Goal: Transaction & Acquisition: Purchase product/service

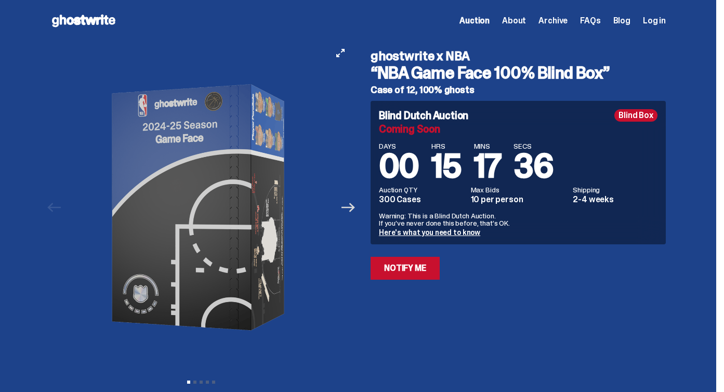
click at [355, 213] on icon "Next" at bounding box center [349, 208] width 14 height 14
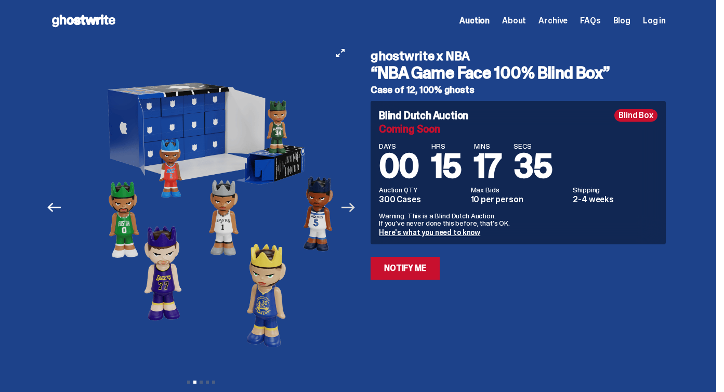
click at [355, 213] on icon "Next" at bounding box center [349, 208] width 14 height 14
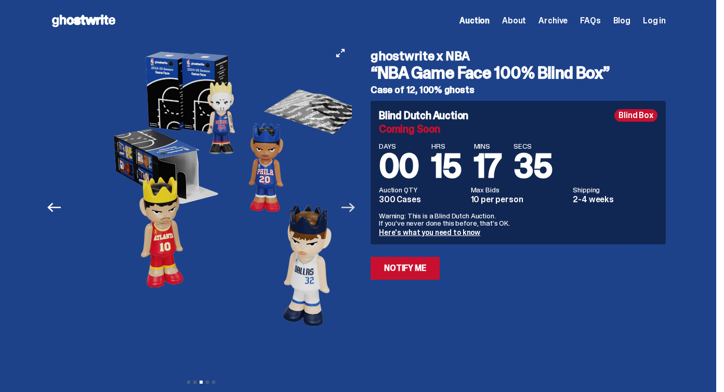
click at [355, 213] on icon "Next" at bounding box center [349, 208] width 14 height 14
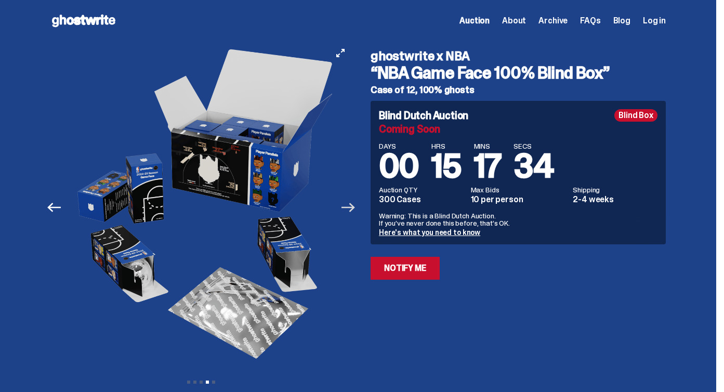
click at [355, 213] on icon "Next" at bounding box center [349, 208] width 14 height 14
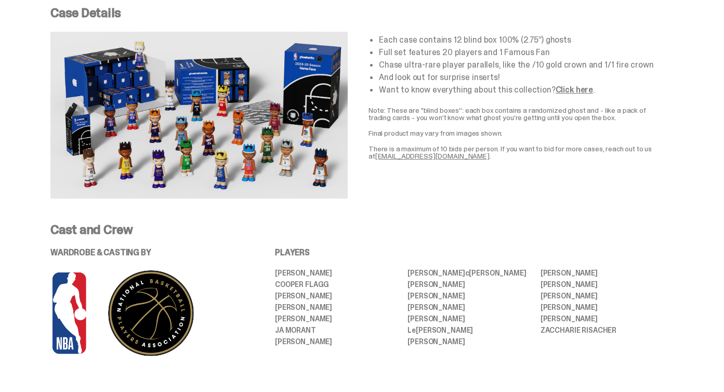
scroll to position [57, 0]
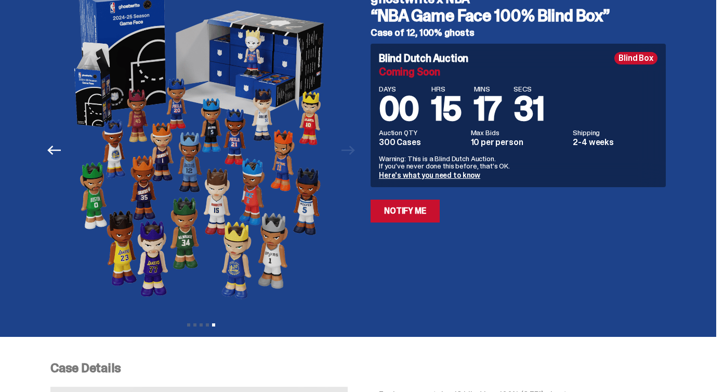
click at [346, 149] on div at bounding box center [201, 150] width 302 height 332
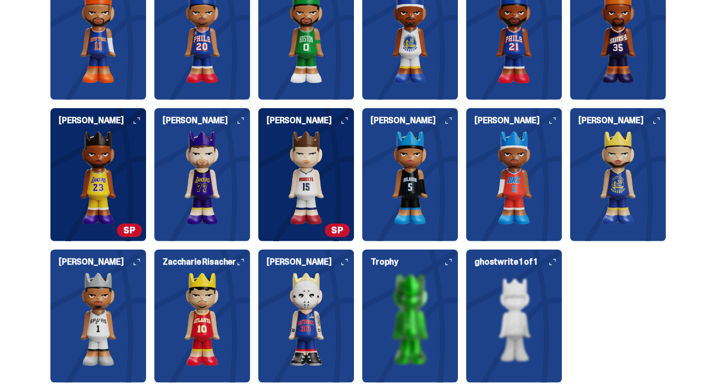
scroll to position [1263, 0]
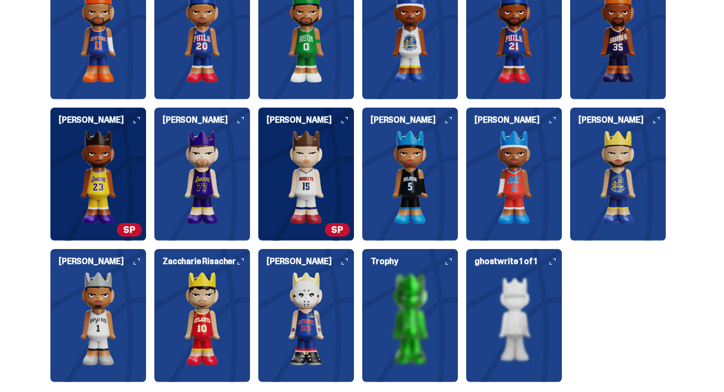
click at [107, 195] on img at bounding box center [98, 178] width 96 height 94
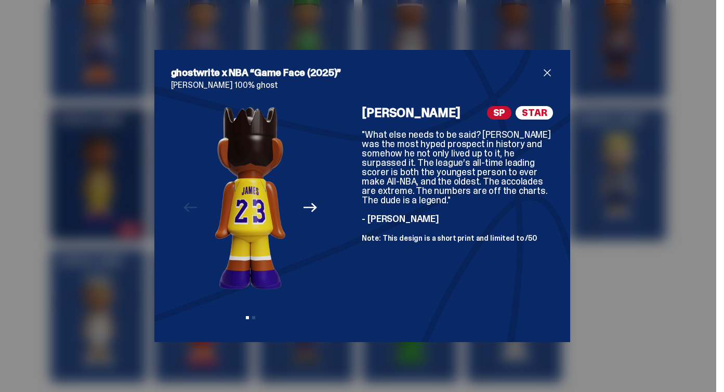
click at [303, 206] on button "Next" at bounding box center [310, 207] width 23 height 23
click at [550, 73] on span "close" at bounding box center [547, 73] width 12 height 12
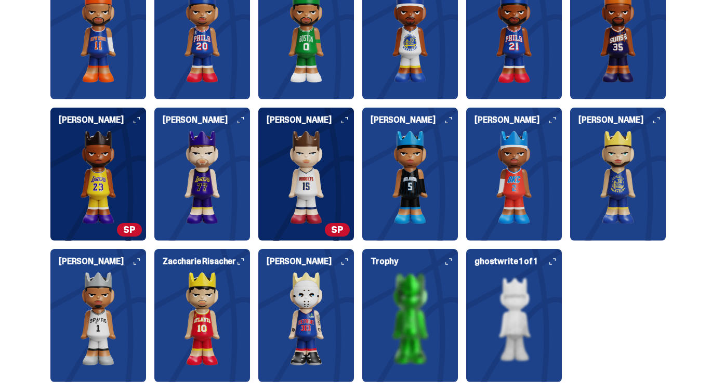
click at [333, 208] on img at bounding box center [306, 178] width 96 height 94
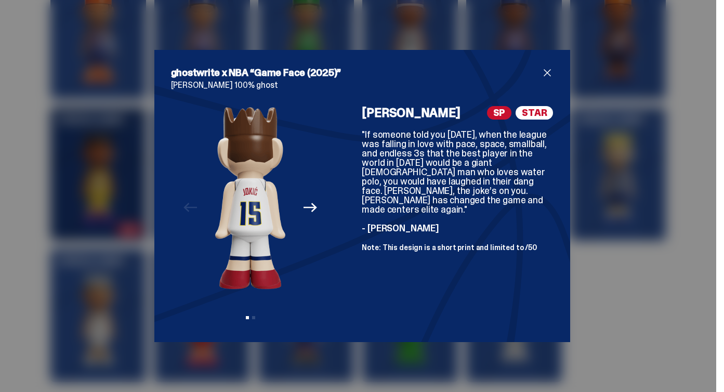
click at [546, 72] on span "close" at bounding box center [547, 73] width 12 height 12
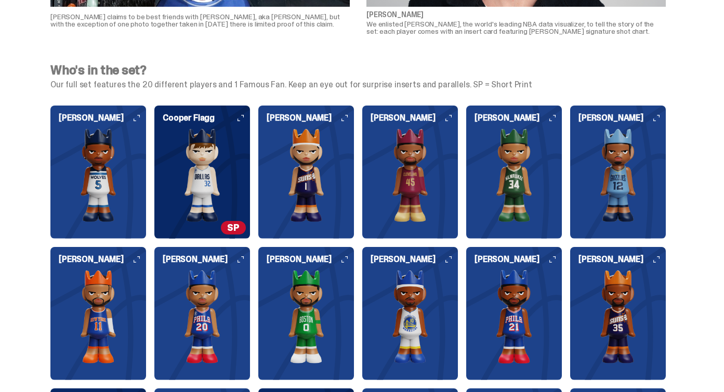
scroll to position [966, 0]
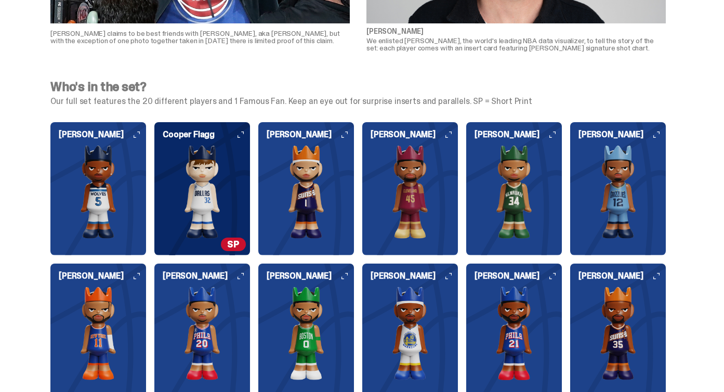
click at [227, 210] on img at bounding box center [202, 192] width 96 height 94
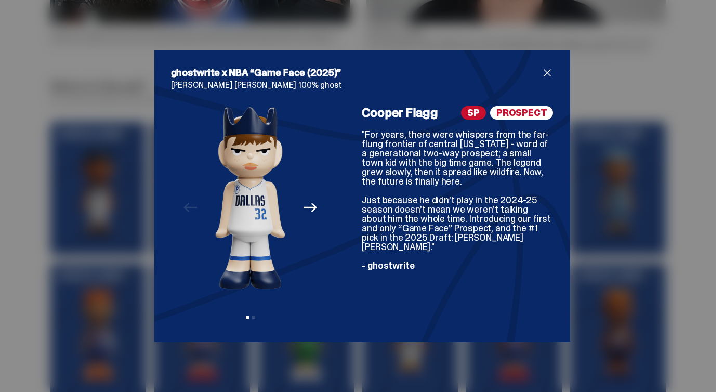
click at [548, 68] on span "close" at bounding box center [547, 73] width 12 height 12
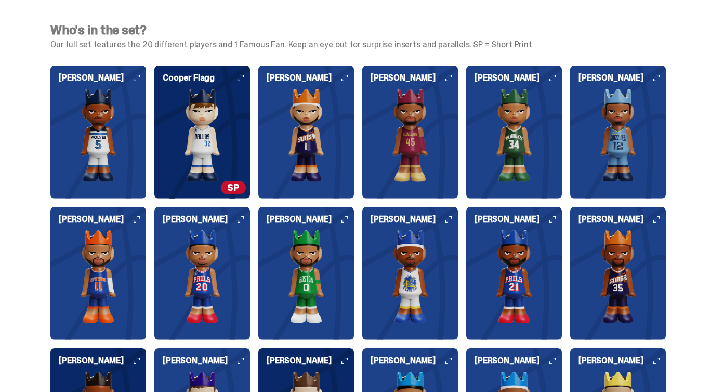
scroll to position [1022, 0]
